Goal: Use online tool/utility

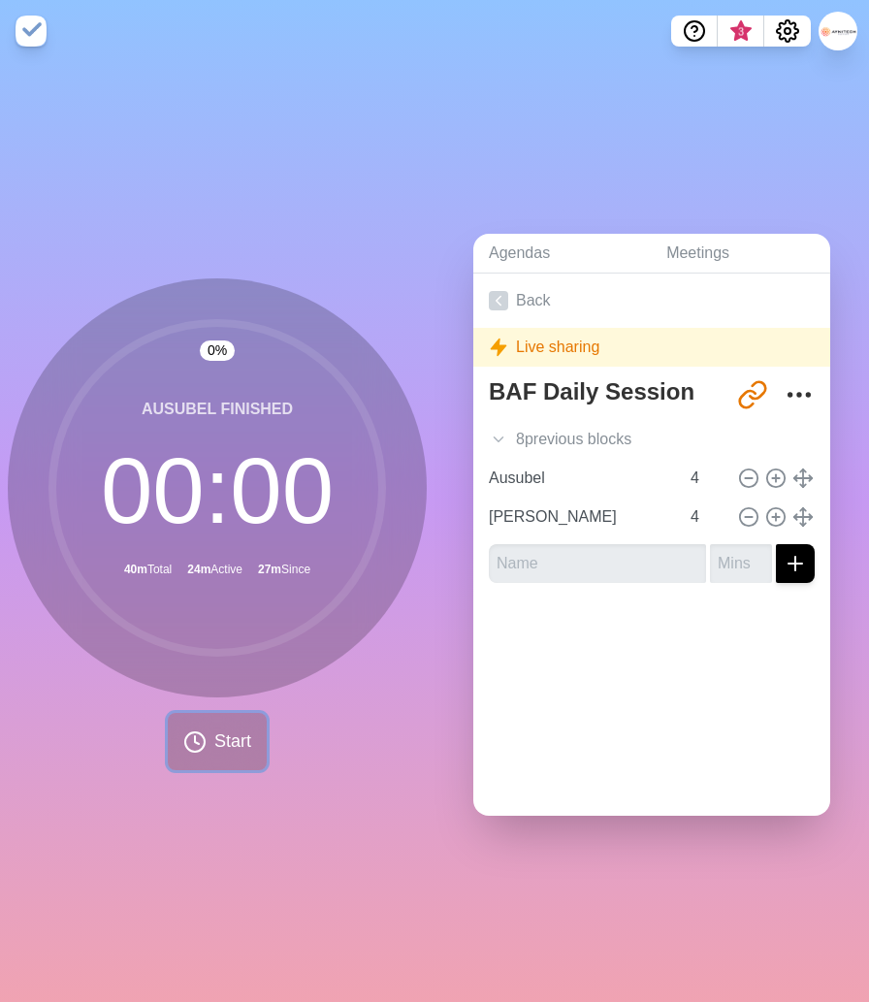
click at [245, 744] on span "Start" at bounding box center [232, 741] width 37 height 26
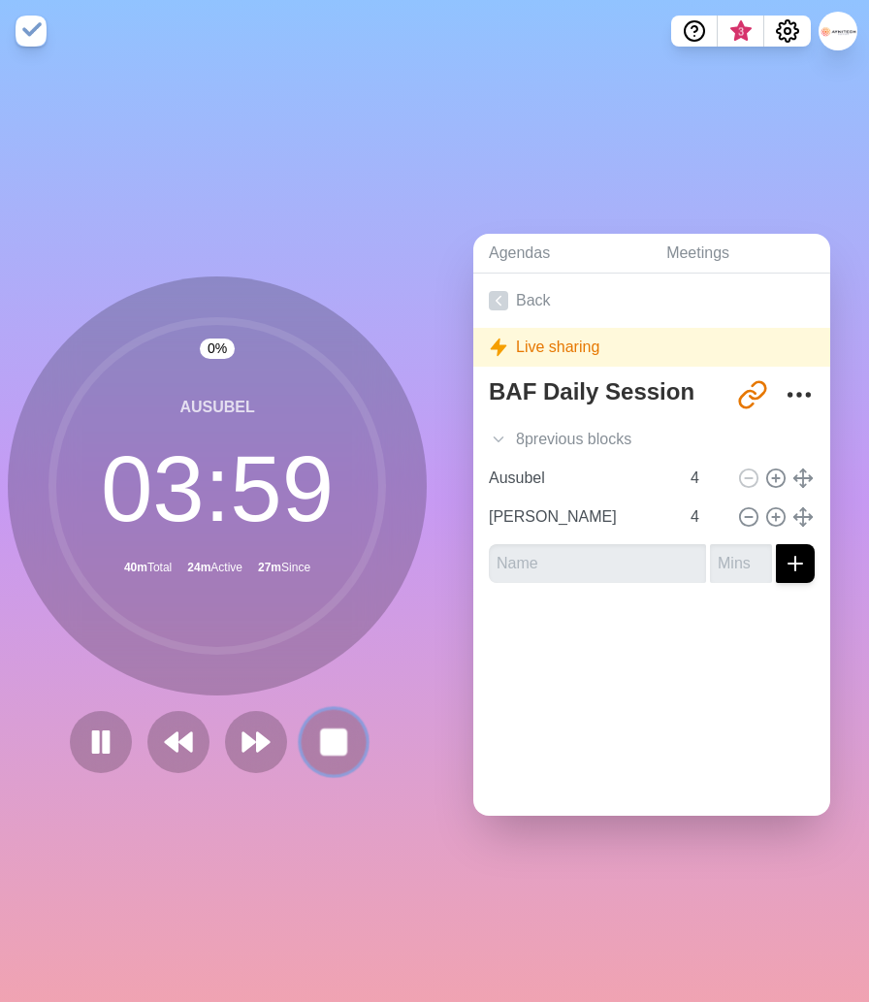
click at [334, 738] on rect at bounding box center [333, 741] width 24 height 24
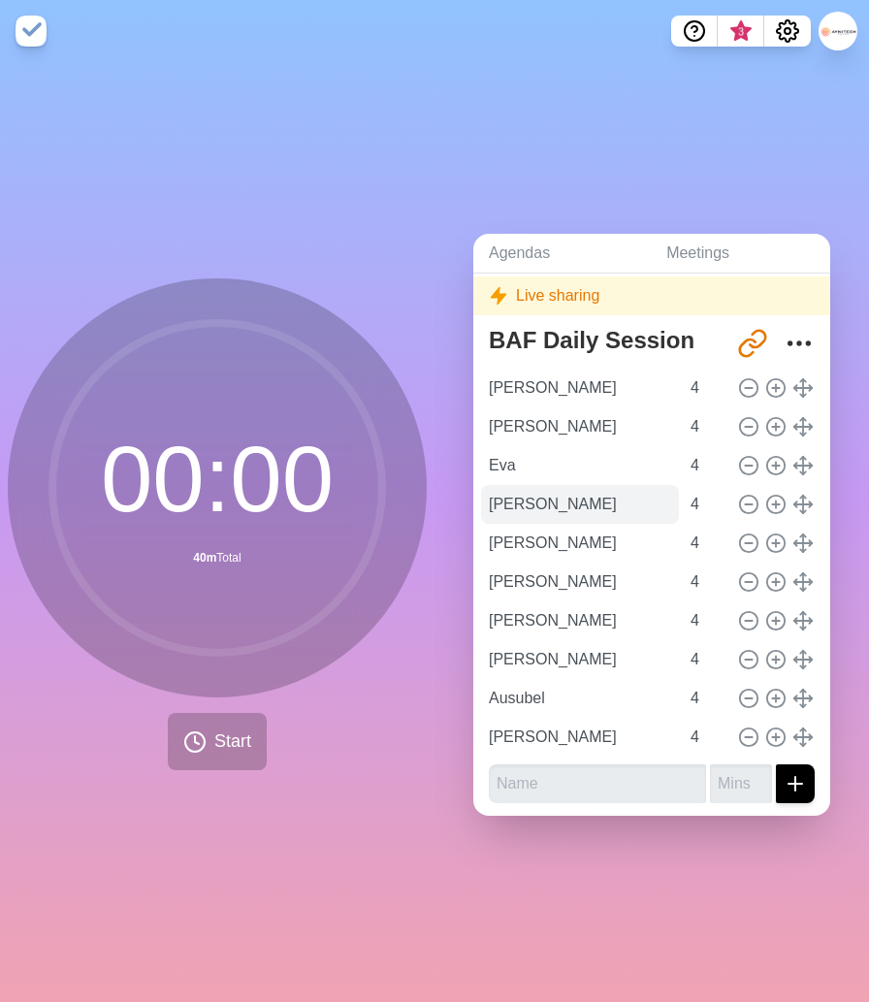
scroll to position [53, 0]
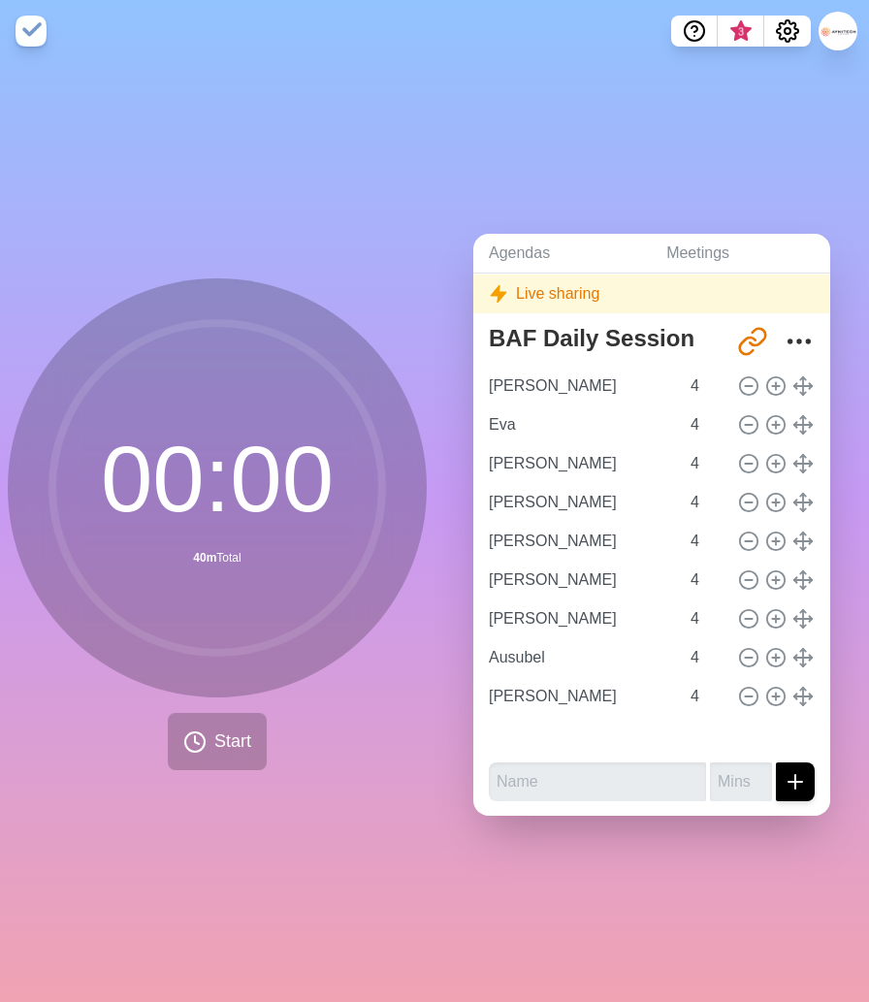
type input "Eva"
type input "[PERSON_NAME]"
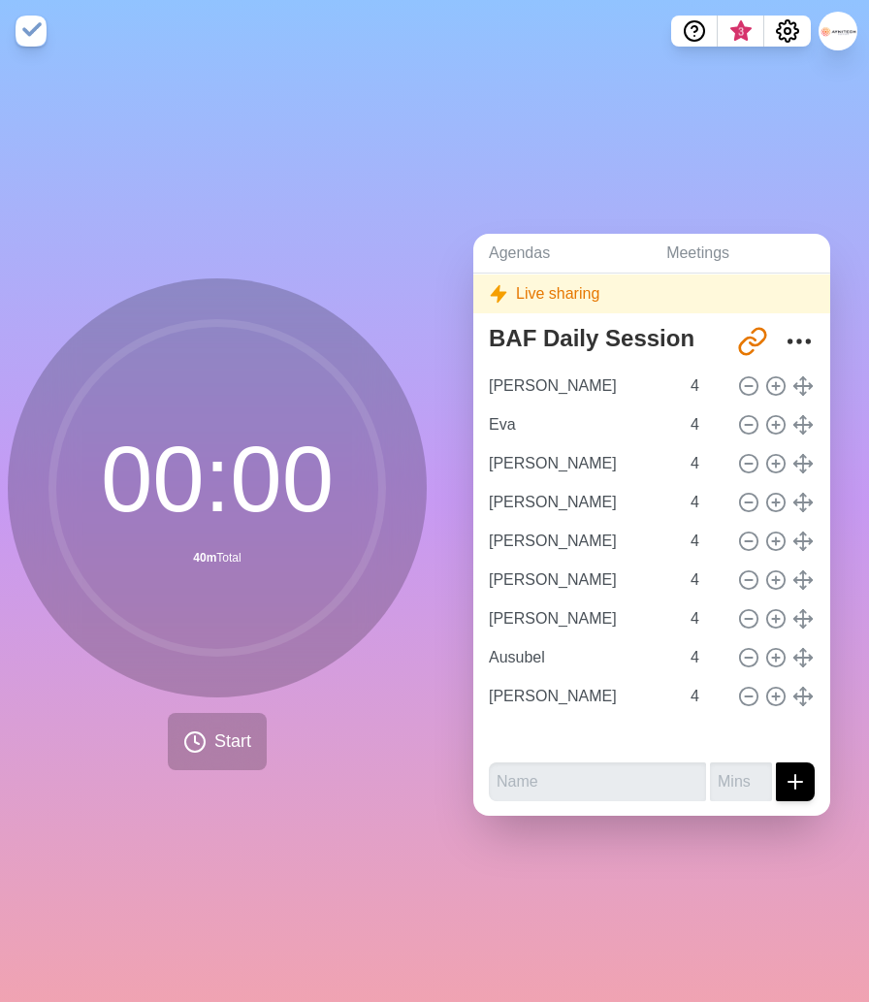
type input "[PERSON_NAME]"
type input "Ausubel"
type input "[PERSON_NAME]"
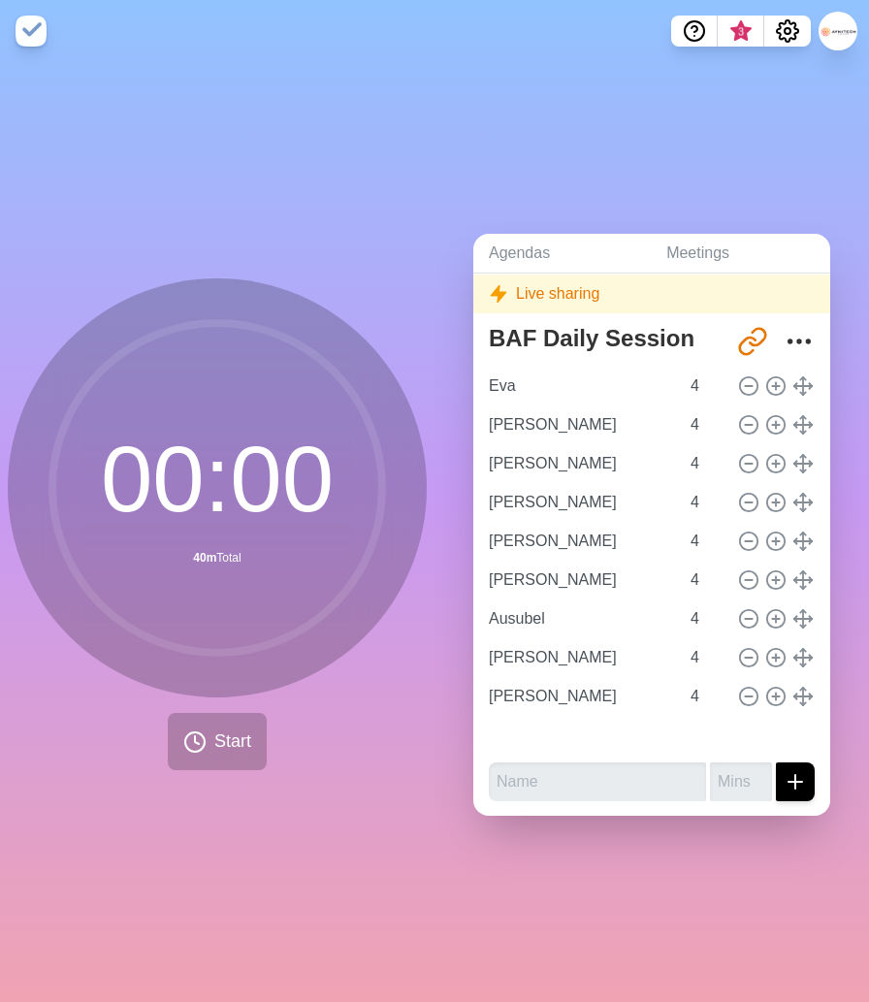
drag, startPoint x: 799, startPoint y: 385, endPoint x: 785, endPoint y: 713, distance: 328.0
type input "[PERSON_NAME]"
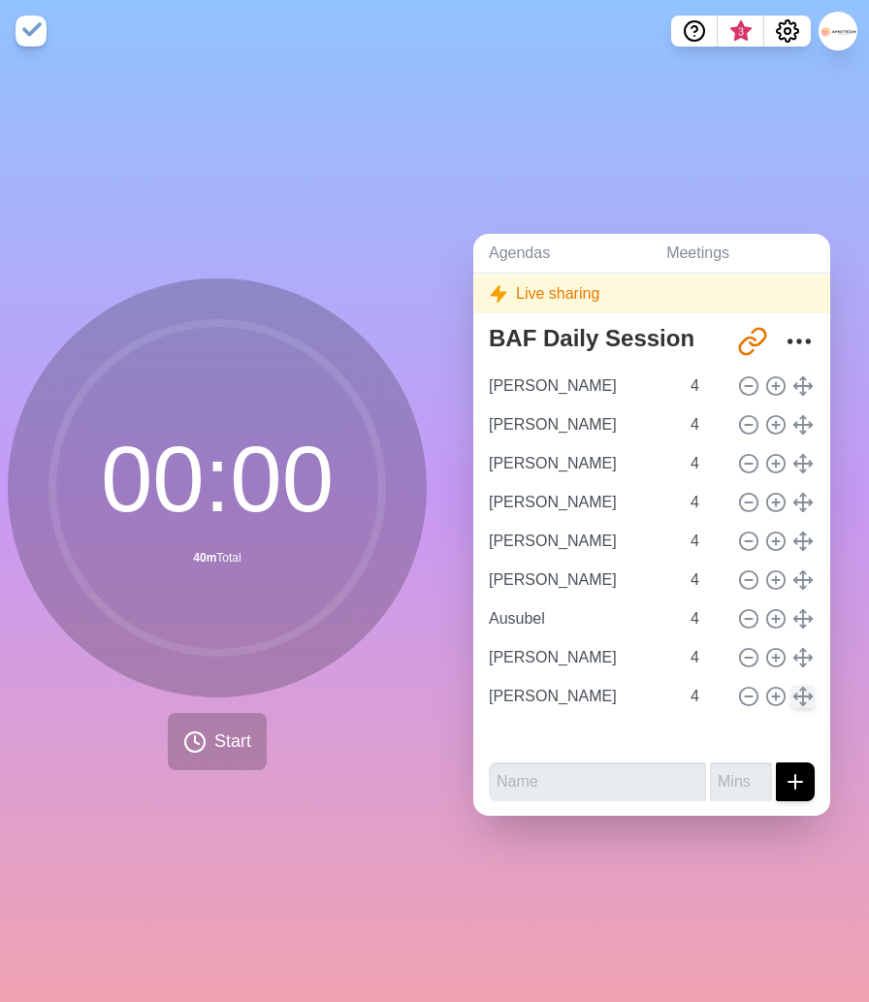
type input "[PERSON_NAME]"
type input "Ausubel"
type input "[PERSON_NAME]"
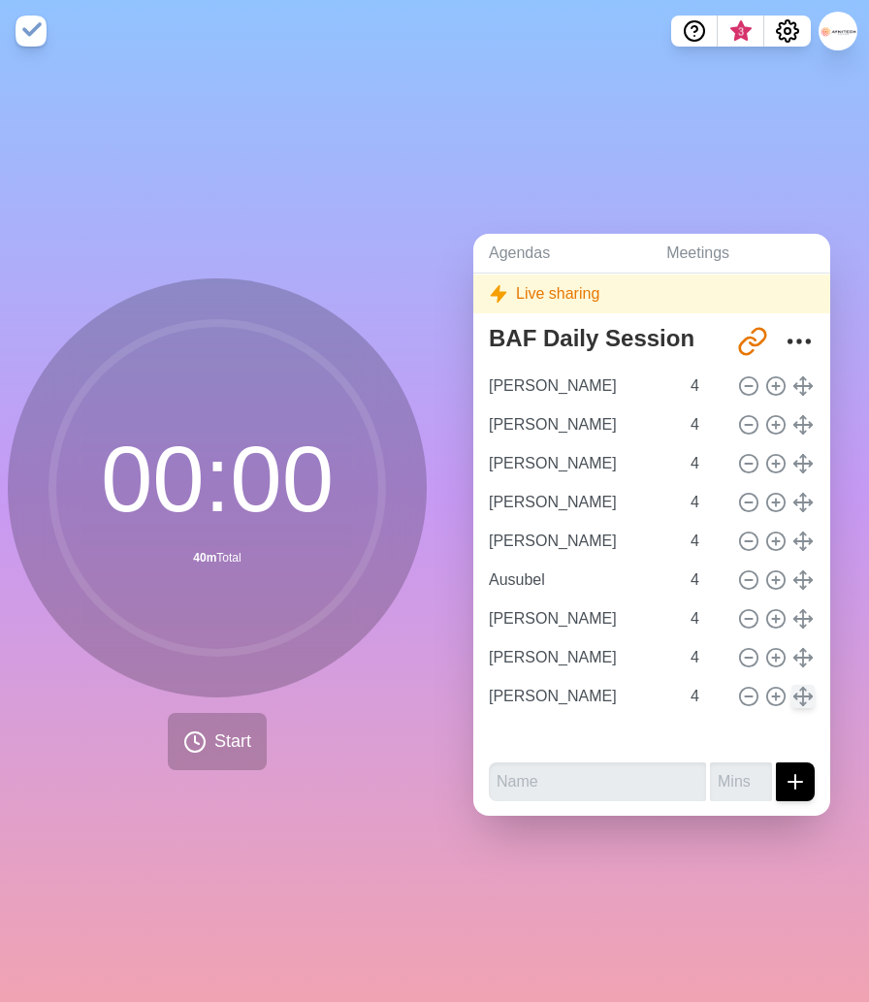
type input "Eva"
type input "[PERSON_NAME]"
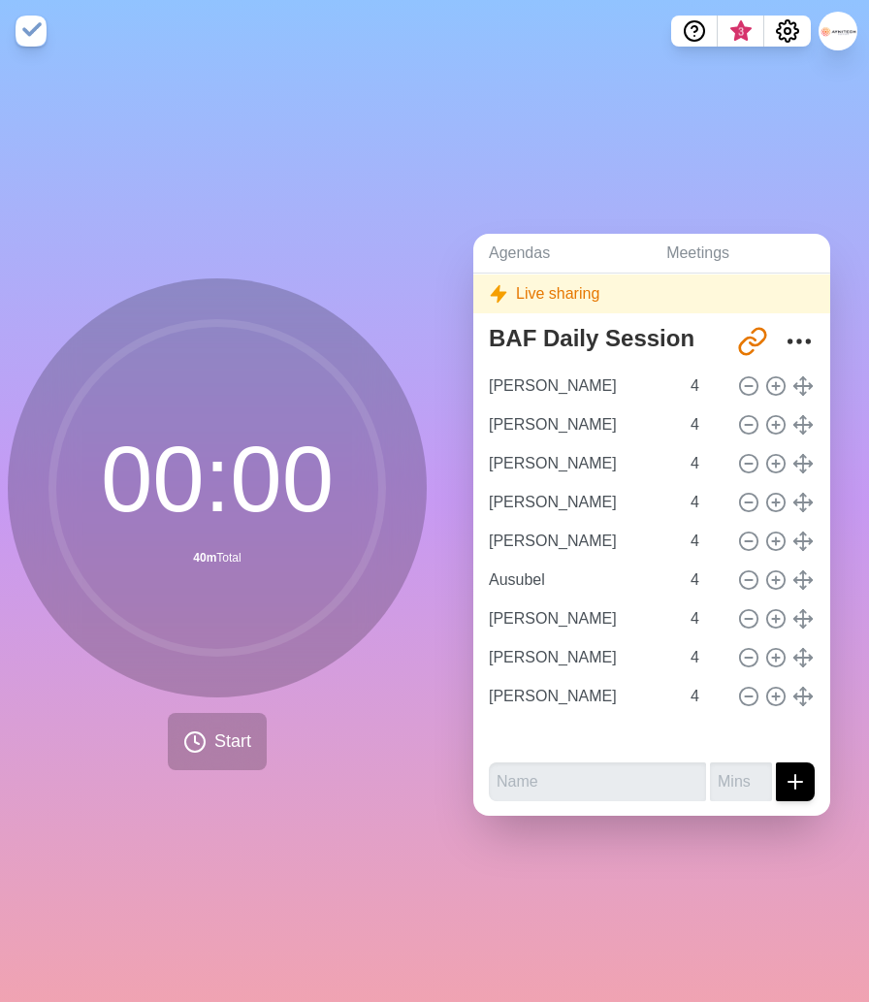
type input "Ausubel"
type input "[PERSON_NAME]"
type input "Eva"
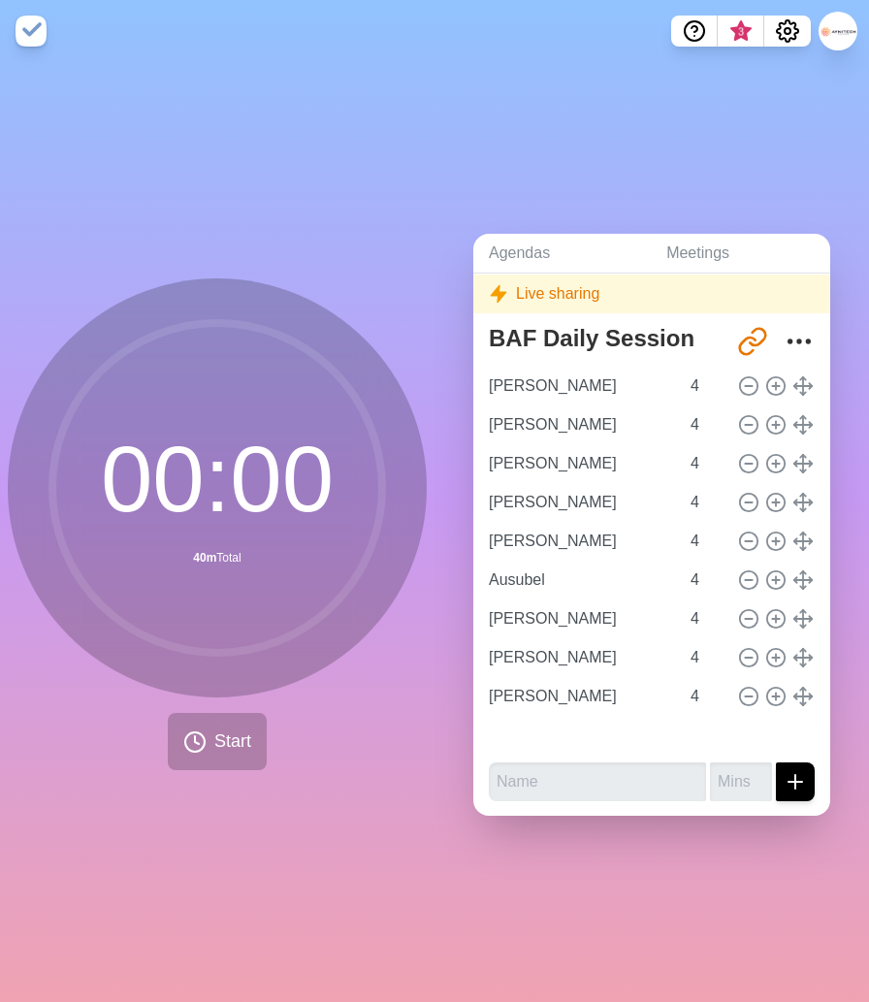
type input "[PERSON_NAME]"
click at [215, 747] on span "Start" at bounding box center [232, 741] width 37 height 26
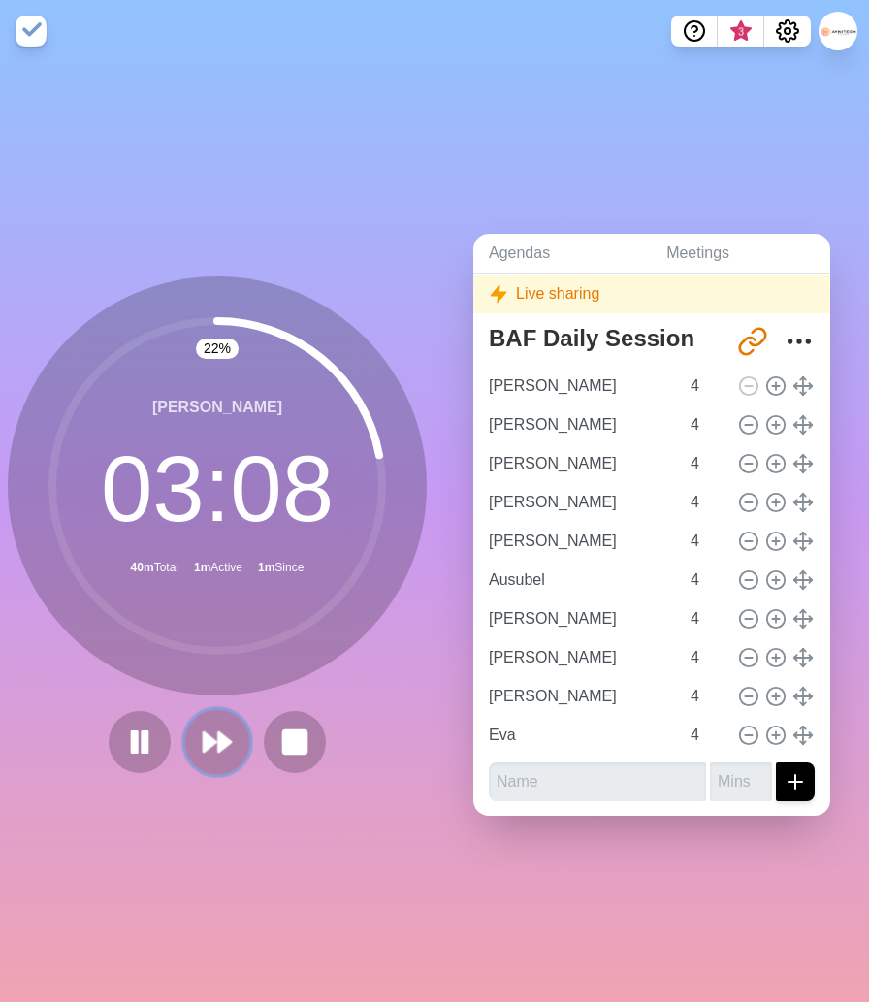
click at [235, 739] on button at bounding box center [216, 741] width 65 height 65
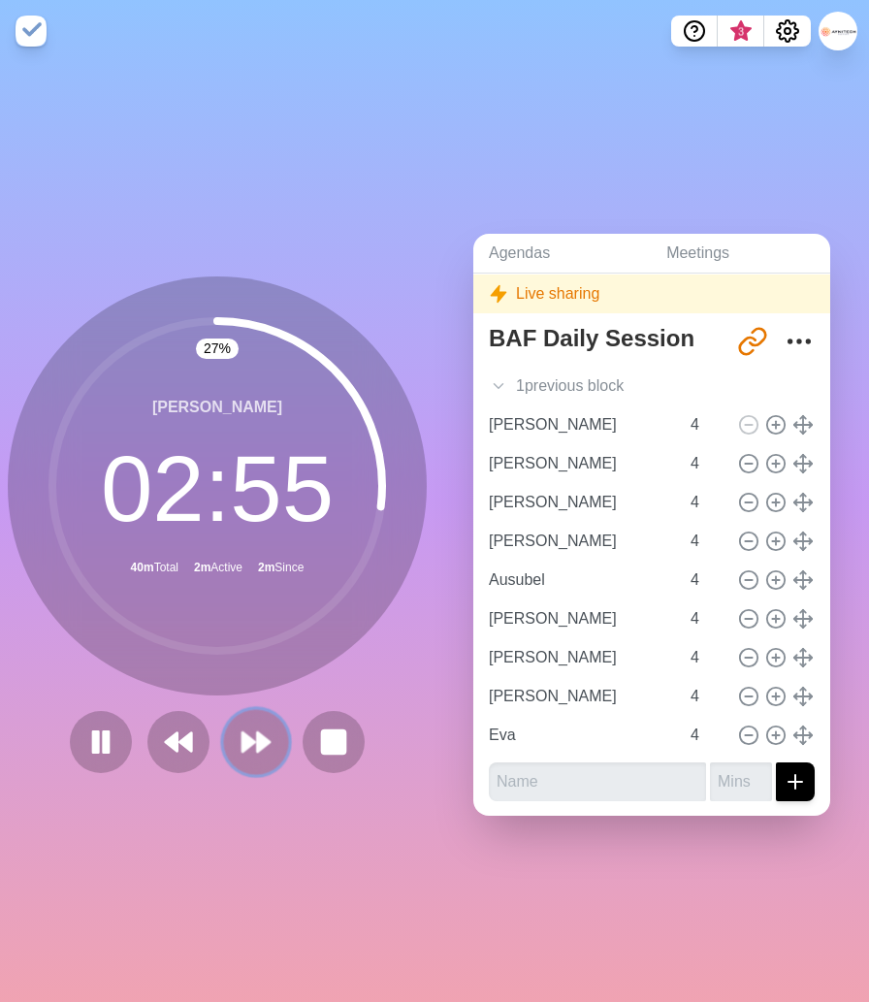
click at [250, 743] on polygon at bounding box center [248, 741] width 13 height 19
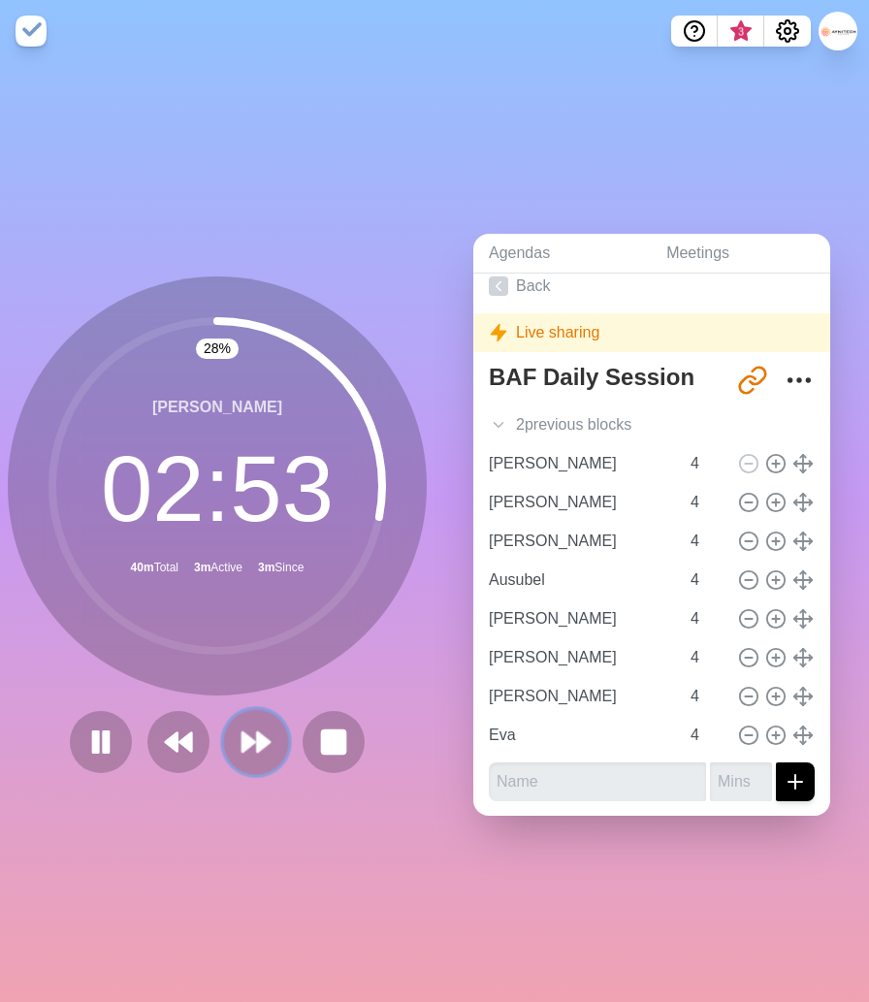
click at [250, 739] on polygon at bounding box center [248, 741] width 13 height 19
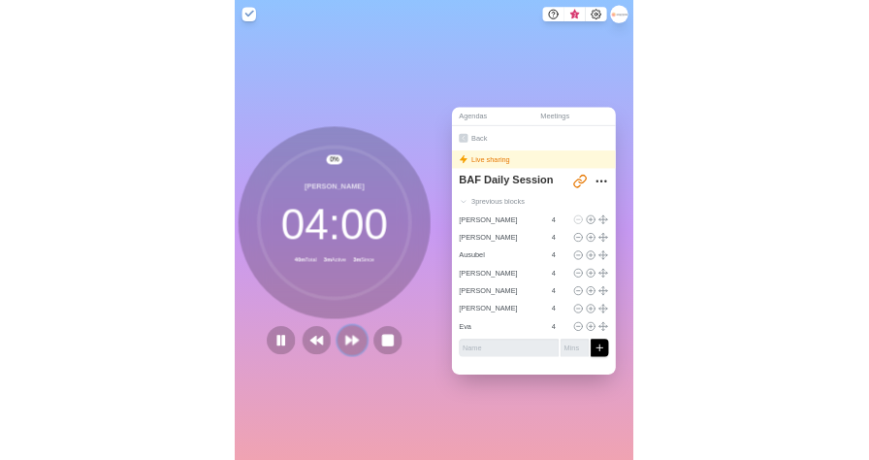
scroll to position [0, 0]
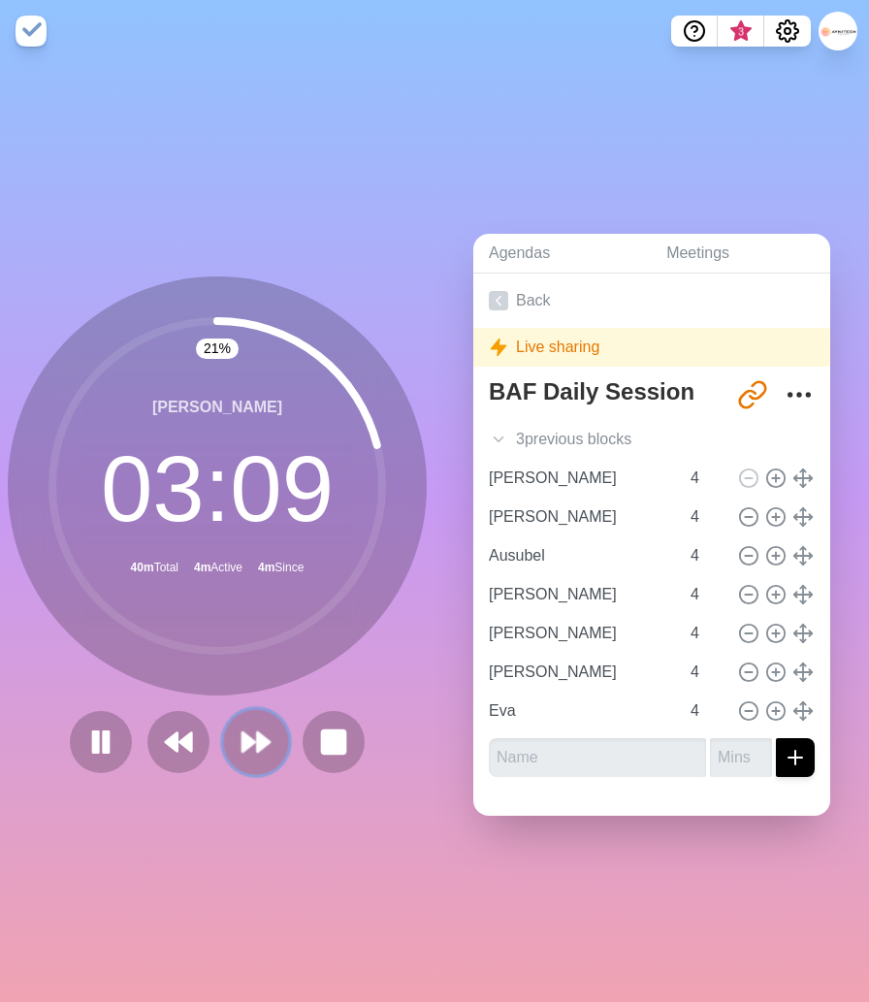
click at [255, 742] on icon at bounding box center [255, 741] width 33 height 33
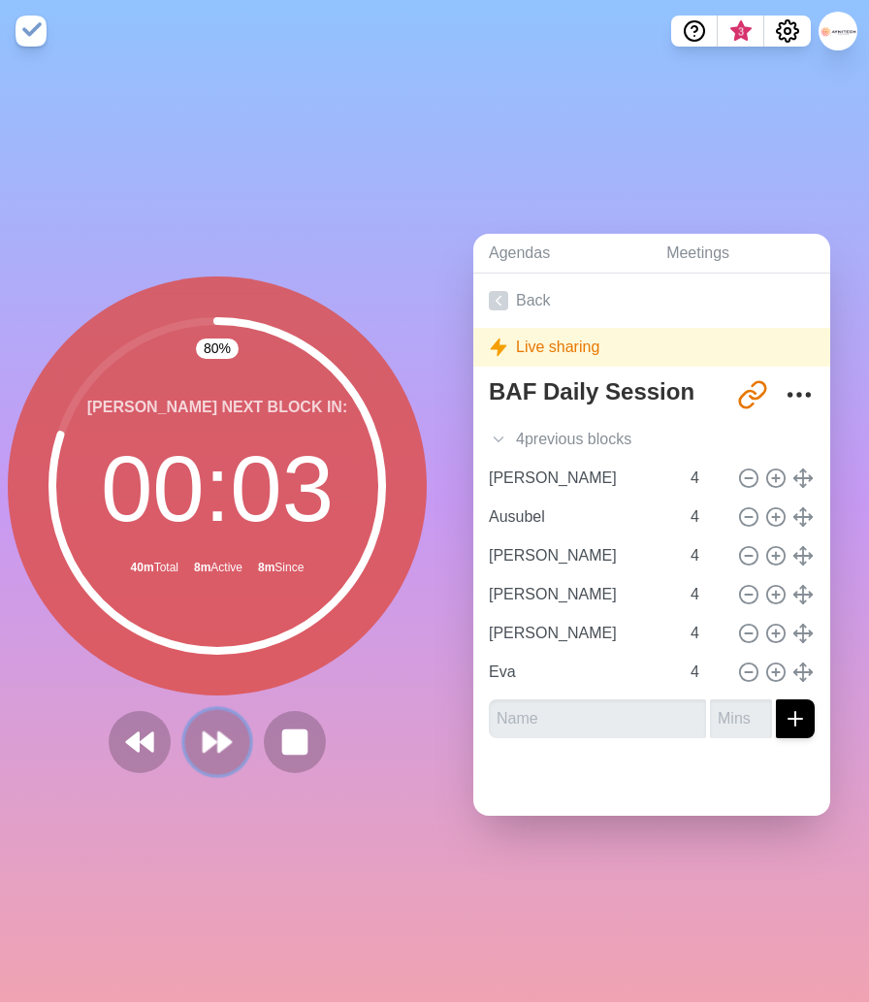
click at [206, 743] on polygon at bounding box center [210, 741] width 13 height 19
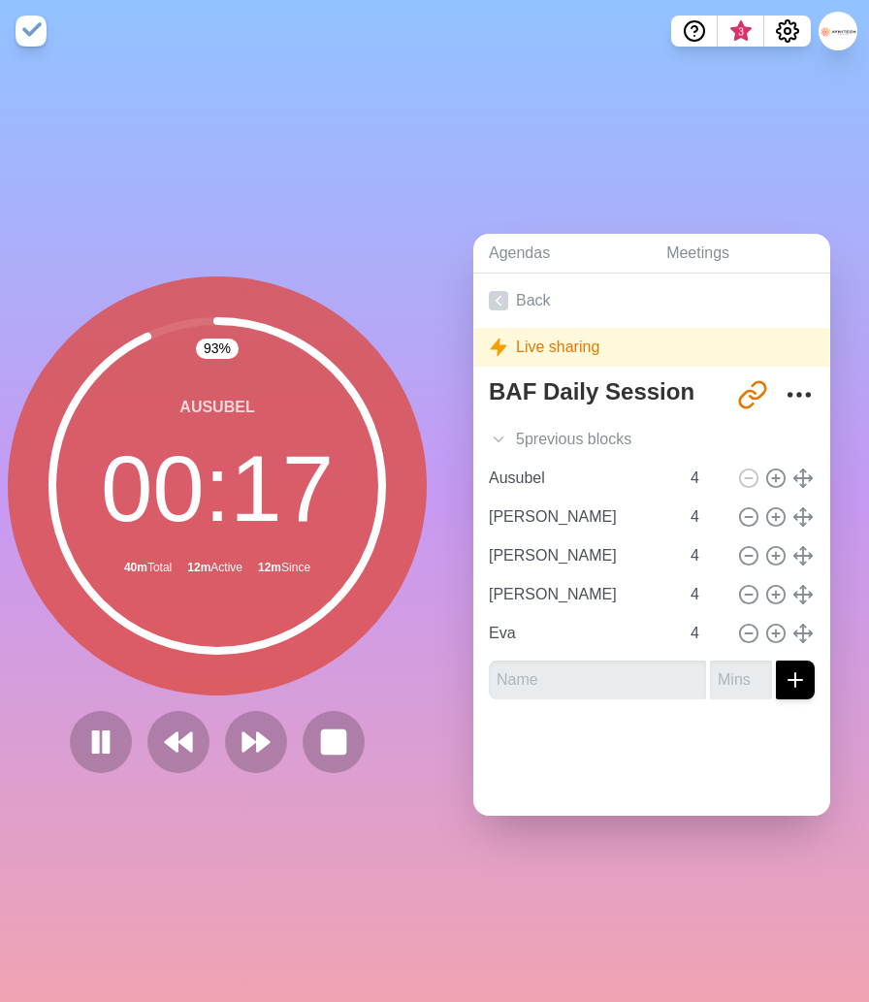
click at [403, 283] on div "Ausubel 00 : 17 40m Total 12m Active 12m Since" at bounding box center [217, 485] width 419 height 419
click at [262, 735] on polygon at bounding box center [263, 741] width 13 height 19
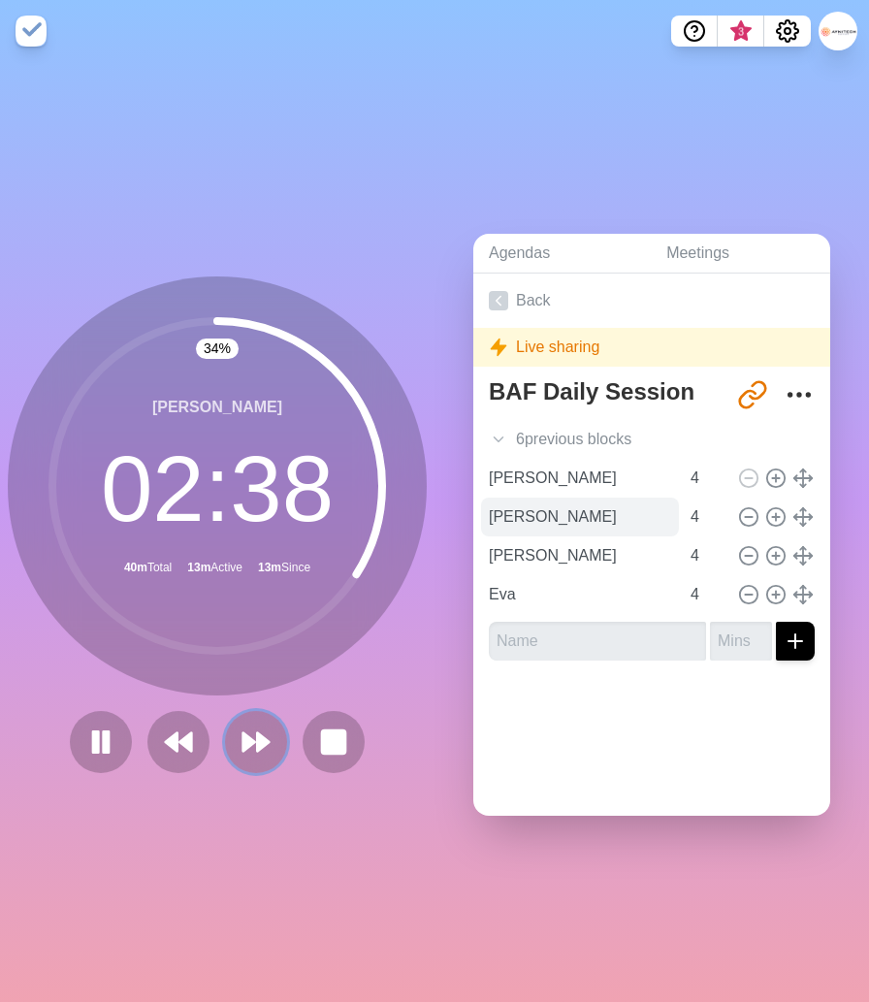
click at [225, 711] on button at bounding box center [256, 742] width 62 height 62
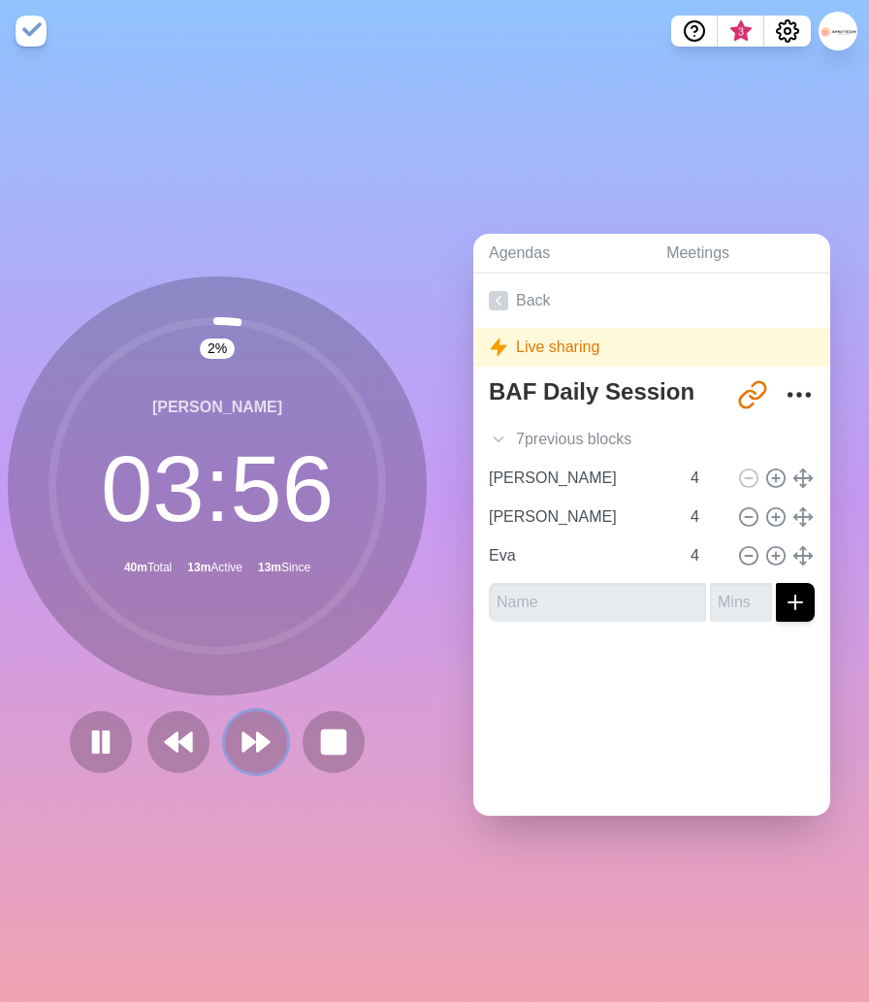
click at [225, 711] on button at bounding box center [256, 742] width 62 height 62
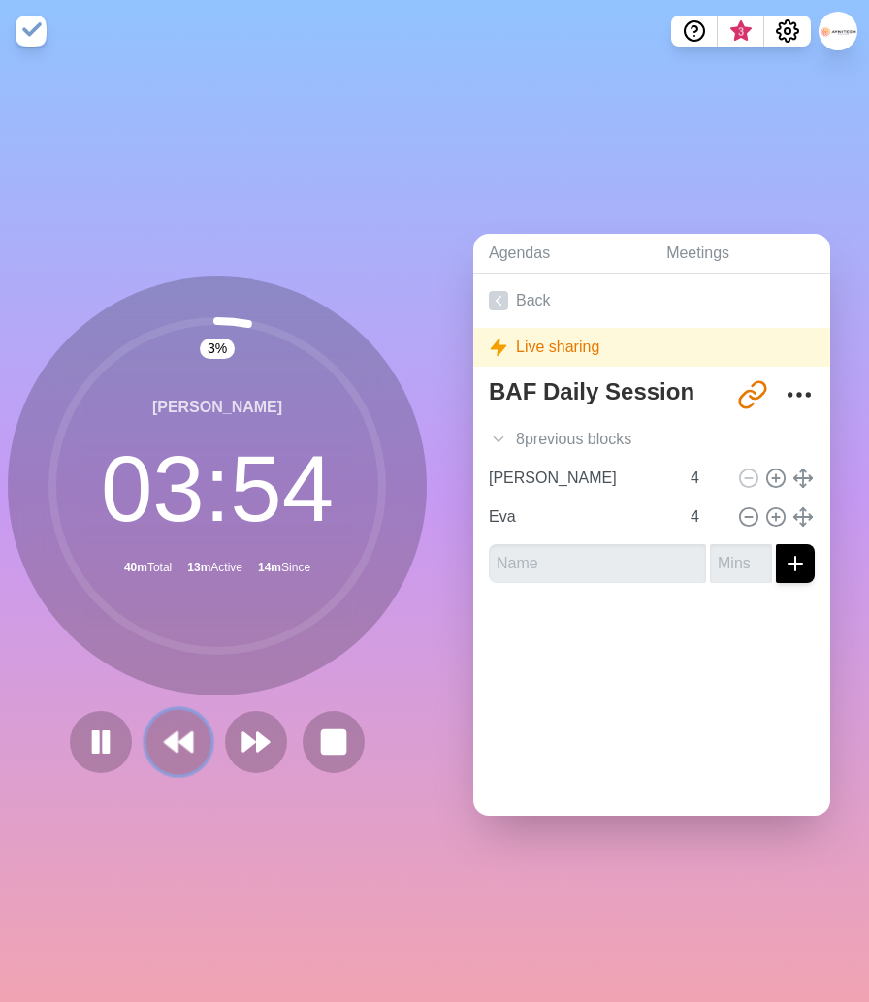
click at [151, 743] on button at bounding box center [177, 741] width 65 height 65
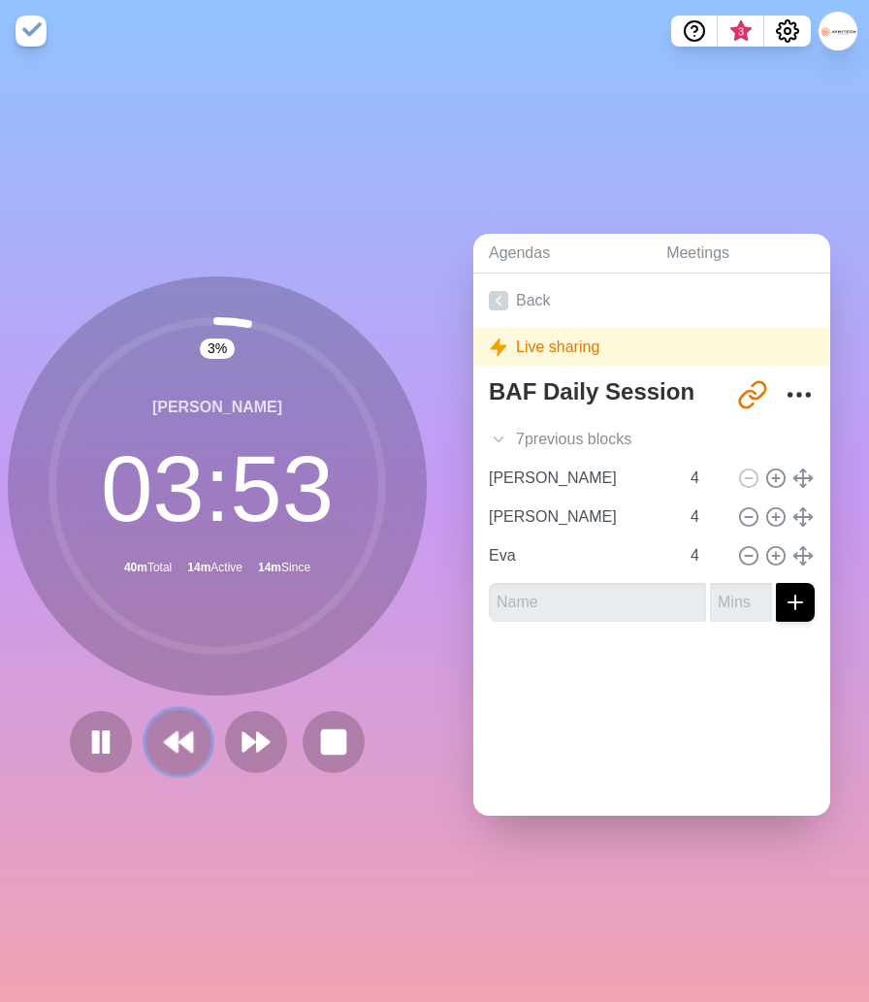
click at [186, 723] on button at bounding box center [177, 741] width 65 height 65
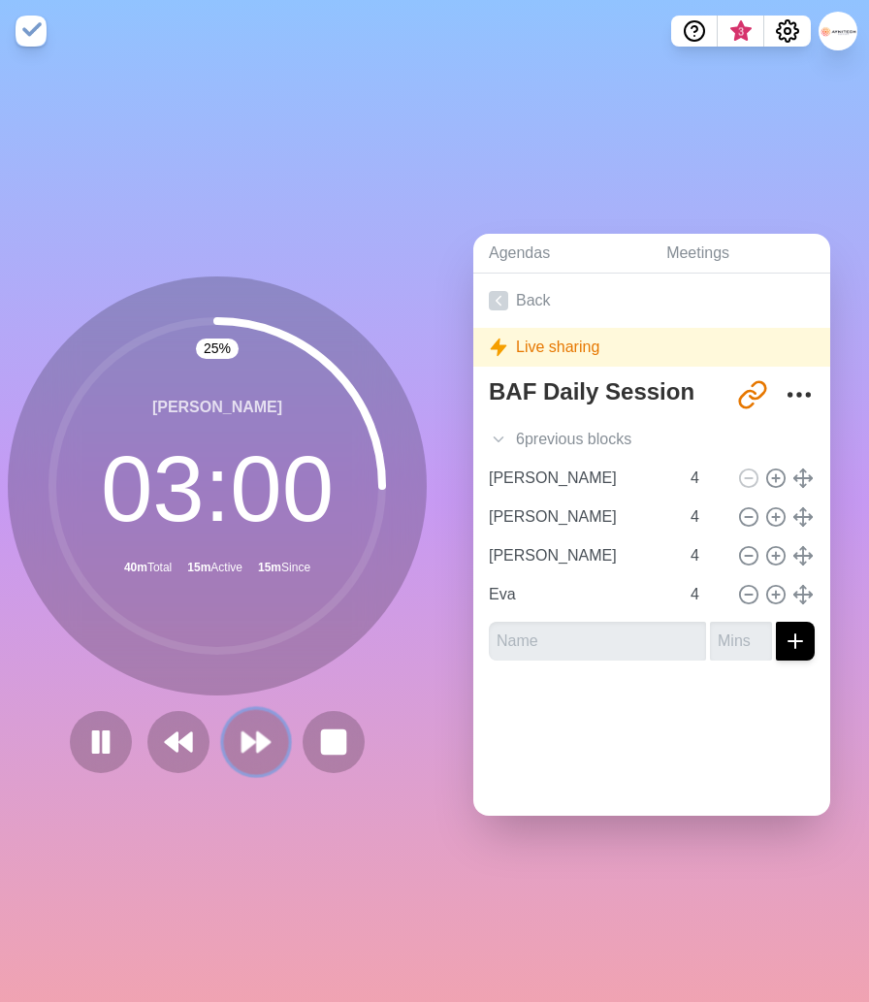
click at [250, 737] on polygon at bounding box center [248, 741] width 13 height 19
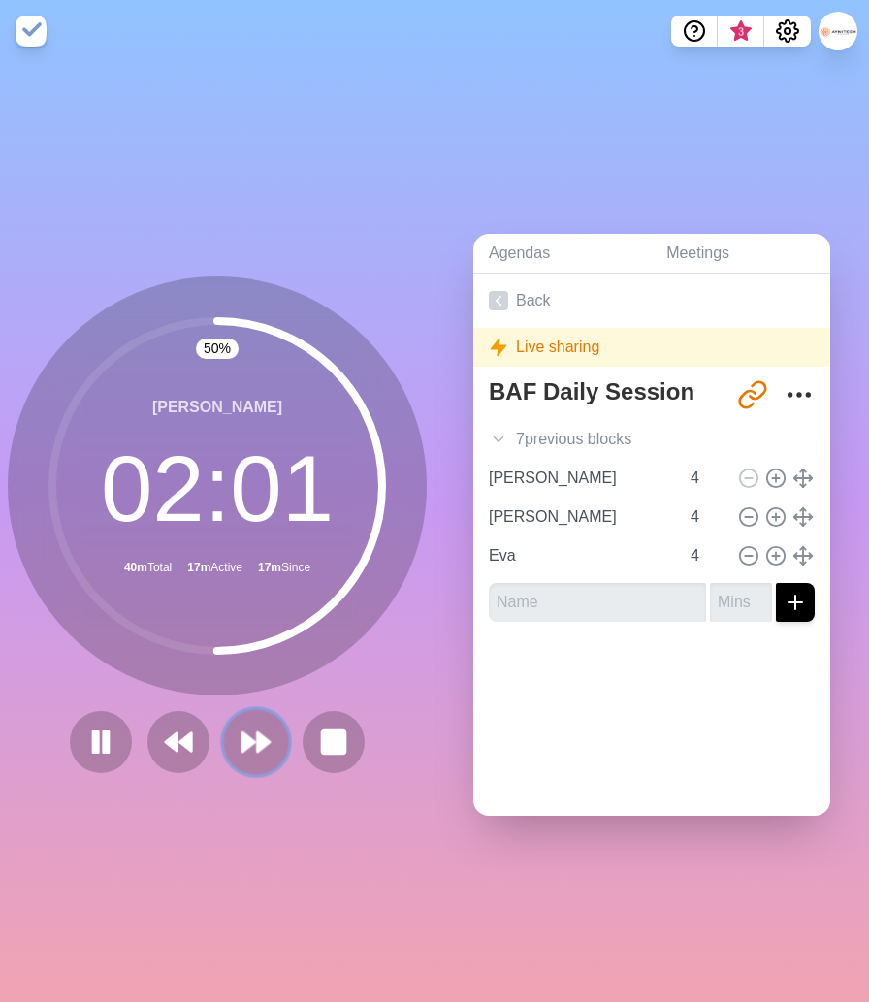
click at [246, 722] on button at bounding box center [255, 741] width 65 height 65
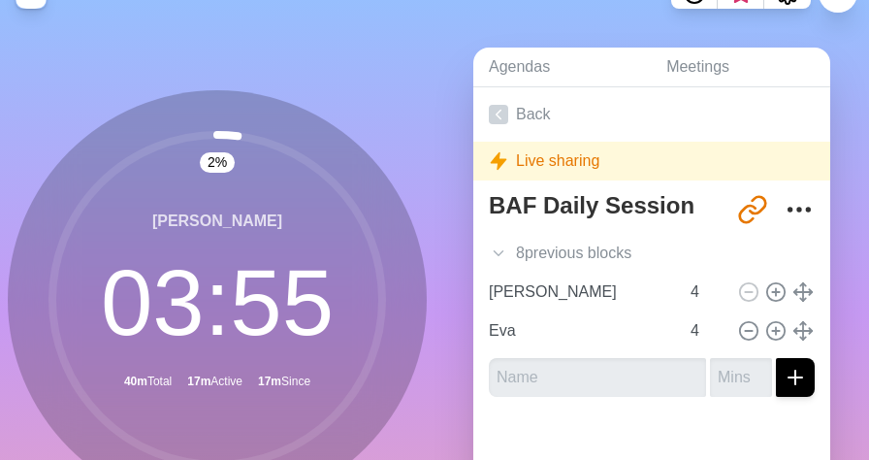
scroll to position [246, 0]
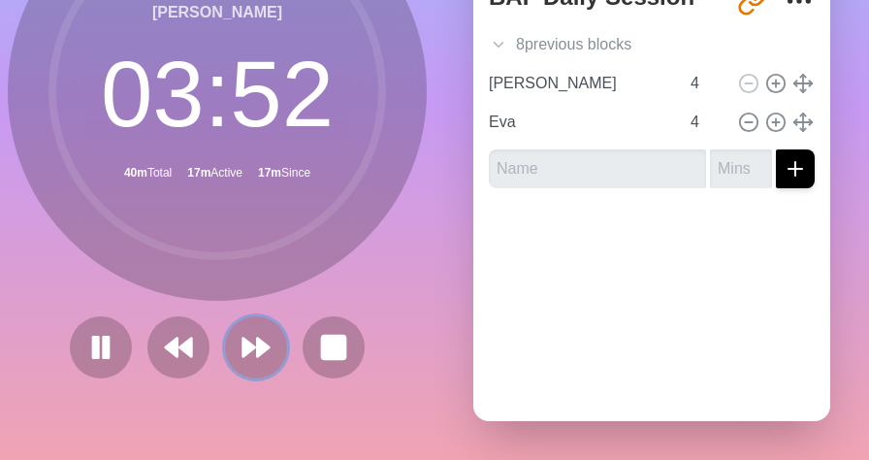
drag, startPoint x: 284, startPoint y: 343, endPoint x: 416, endPoint y: 402, distance: 144.5
click at [416, 402] on div "3 % [PERSON_NAME] 03 : 52 40m Total 17m Active 17m Since" at bounding box center [217, 138] width 434 height 644
click at [257, 353] on polygon at bounding box center [263, 346] width 13 height 19
